Goal: Book appointment/travel/reservation

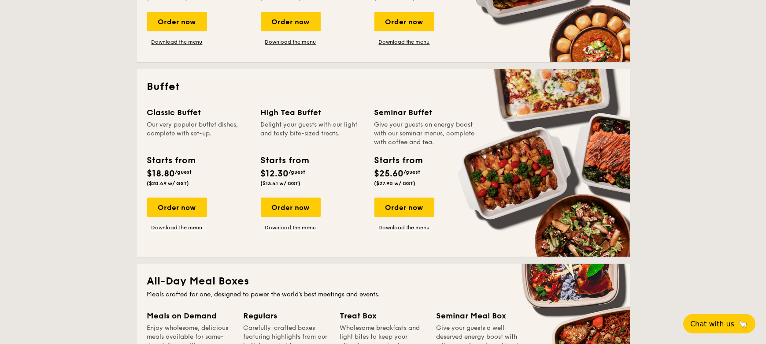
scroll to position [529, 0]
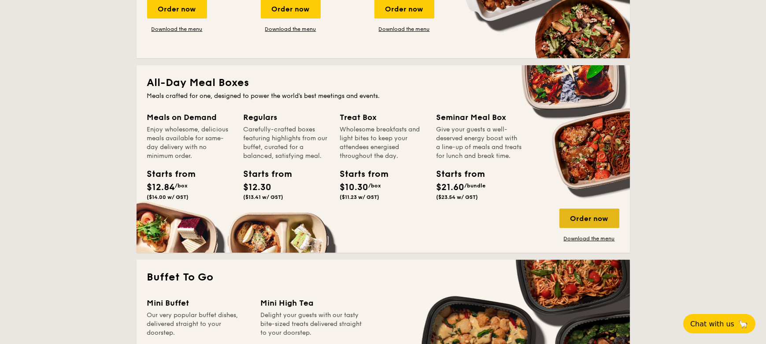
click at [588, 217] on div "Order now" at bounding box center [589, 217] width 60 height 19
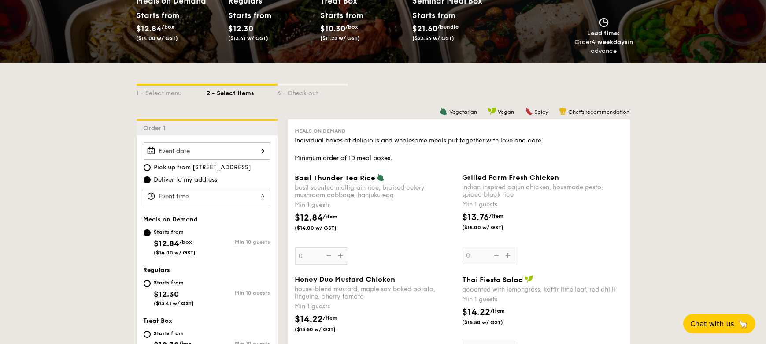
scroll to position [132, 0]
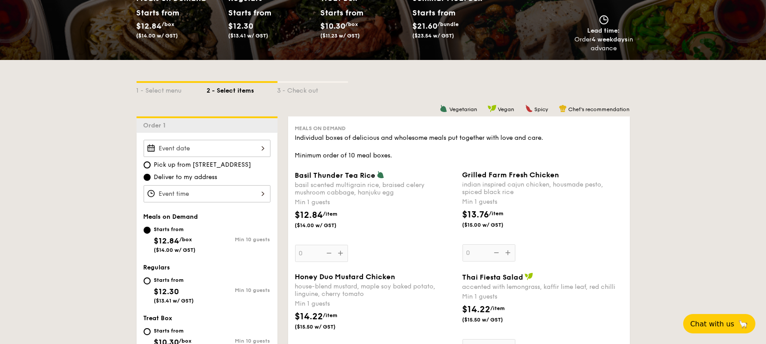
click at [261, 146] on div at bounding box center [207, 148] width 127 height 17
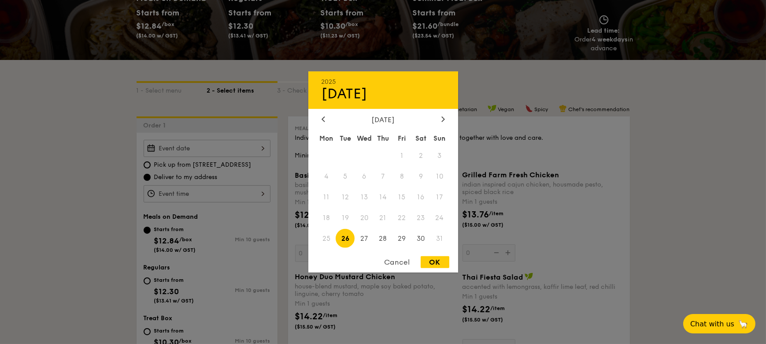
click at [346, 239] on span "26" at bounding box center [345, 238] width 19 height 19
click at [443, 259] on div "OK" at bounding box center [435, 262] width 29 height 12
type input "[DATE]"
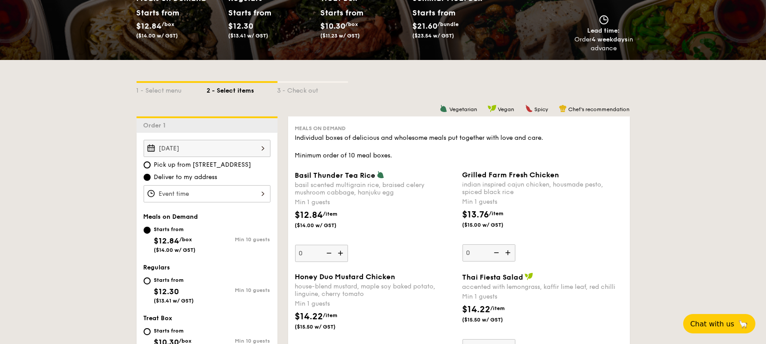
click at [186, 191] on div at bounding box center [207, 193] width 127 height 17
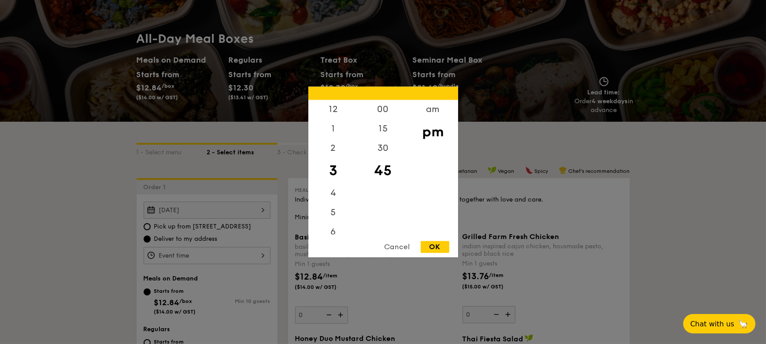
scroll to position [0, 0]
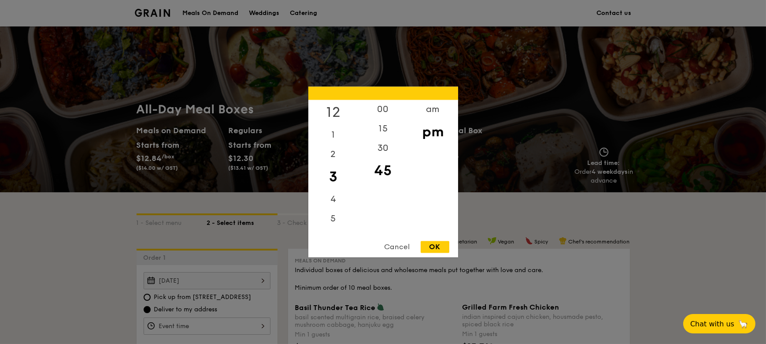
click at [330, 111] on div "12" at bounding box center [333, 113] width 50 height 26
click at [377, 108] on div "00" at bounding box center [383, 113] width 50 height 26
click at [335, 225] on div "11" at bounding box center [333, 224] width 50 height 19
click at [332, 221] on div "11" at bounding box center [333, 224] width 50 height 19
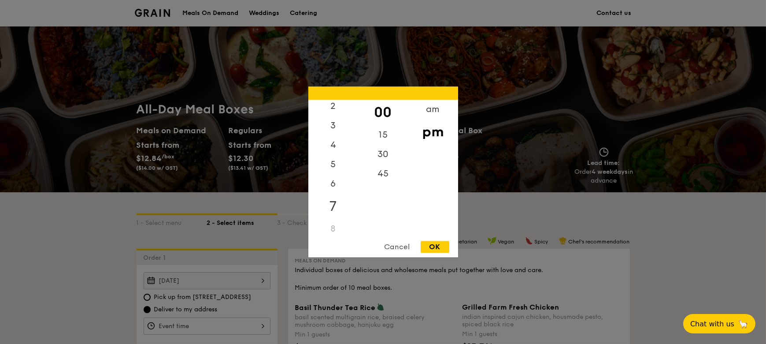
scroll to position [0, 0]
click at [337, 113] on div "12" at bounding box center [333, 113] width 50 height 26
click at [382, 113] on div "00" at bounding box center [383, 113] width 50 height 26
click at [437, 133] on div "pm" at bounding box center [433, 132] width 50 height 26
click at [439, 246] on div "OK" at bounding box center [435, 247] width 29 height 12
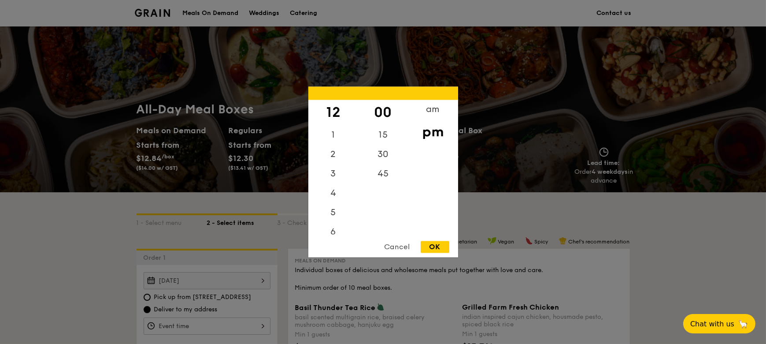
type input "12:00PM"
